Goal: Task Accomplishment & Management: Manage account settings

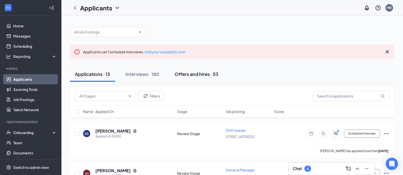
click at [195, 75] on div "Offers and hires · 53" at bounding box center [196, 74] width 44 height 6
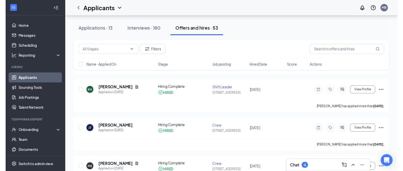
scroll to position [124, 0]
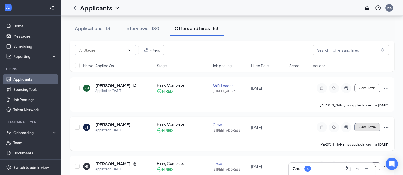
click at [379, 125] on button "View Profile" at bounding box center [367, 128] width 26 height 8
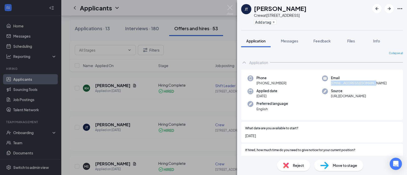
drag, startPoint x: 328, startPoint y: 82, endPoint x: 371, endPoint y: 83, distance: 42.3
click at [371, 83] on span "[EMAIL_ADDRESS][DOMAIN_NAME]" at bounding box center [359, 83] width 56 height 5
copy span "[EMAIL_ADDRESS][DOMAIN_NAME]"
click at [188, 13] on div "[PERSON_NAME] Crew at [STREET_ADDRESS] Add a tag Application Messages Feedback …" at bounding box center [203, 87] width 407 height 175
click at [231, 6] on img at bounding box center [230, 10] width 6 height 10
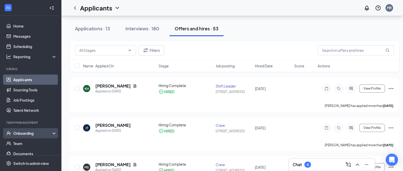
click at [33, 131] on div "Onboarding" at bounding box center [32, 132] width 39 height 5
click at [40, 144] on link "Overview" at bounding box center [35, 143] width 44 height 10
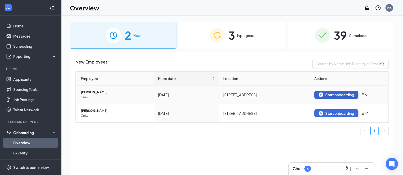
click at [323, 92] on button "Start onboarding" at bounding box center [336, 95] width 44 height 8
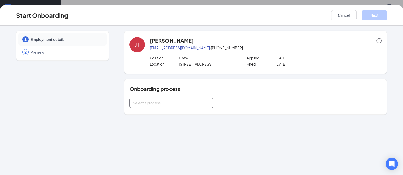
click at [209, 101] on div "Select a process" at bounding box center [171, 103] width 77 height 10
click at [194, 115] on li "General Onboarding Process" at bounding box center [171, 113] width 84 height 9
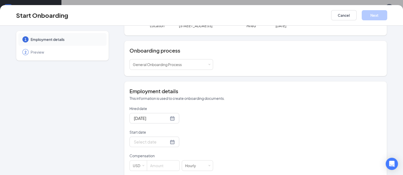
scroll to position [42, 0]
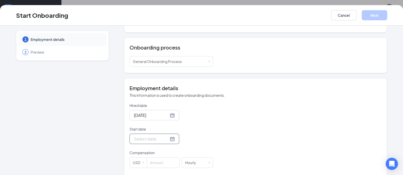
click at [164, 140] on div at bounding box center [154, 139] width 41 height 6
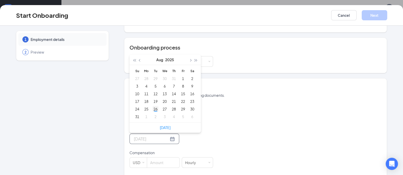
type input "[DATE]"
click at [153, 109] on div "26" at bounding box center [155, 109] width 6 height 6
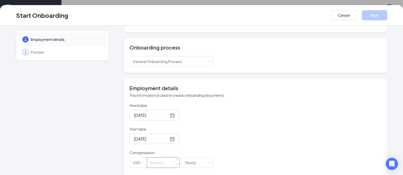
click at [167, 161] on input at bounding box center [163, 163] width 32 height 10
type input "11"
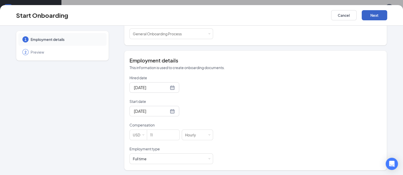
click at [378, 13] on button "Next" at bounding box center [373, 15] width 25 height 10
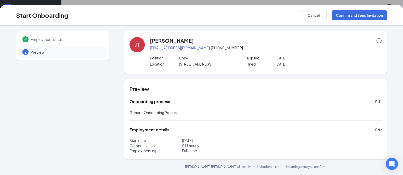
scroll to position [22, 0]
click at [361, 18] on button "Confirm and Send Invitation" at bounding box center [359, 15] width 56 height 10
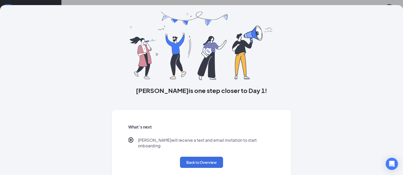
scroll to position [16, 0]
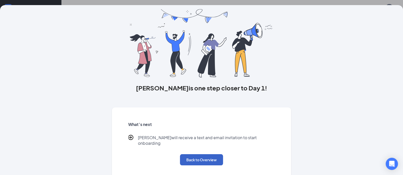
click at [200, 155] on button "Back to Overview" at bounding box center [201, 160] width 43 height 11
